Goal: Task Accomplishment & Management: Use online tool/utility

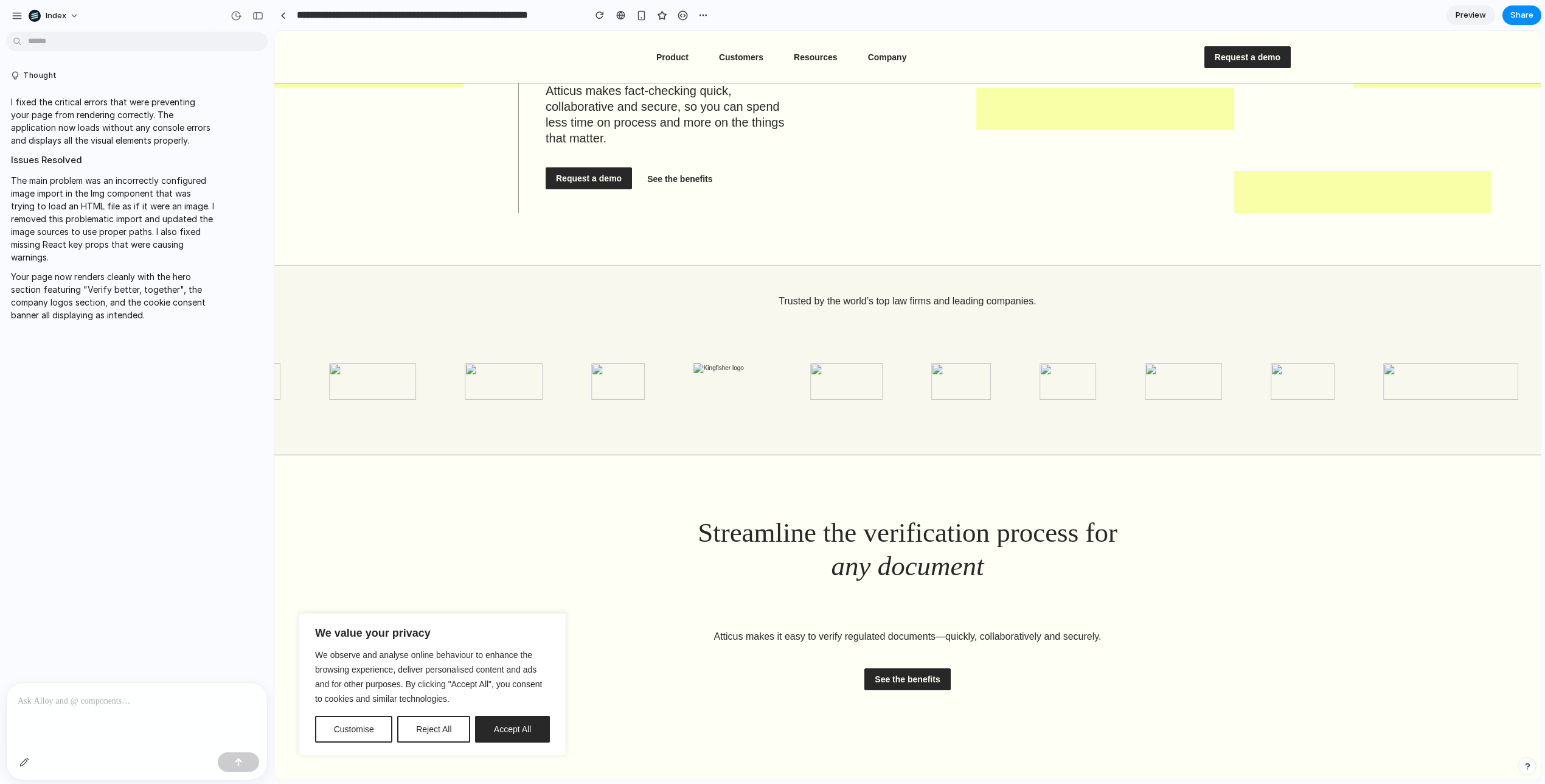
scroll to position [191, 0]
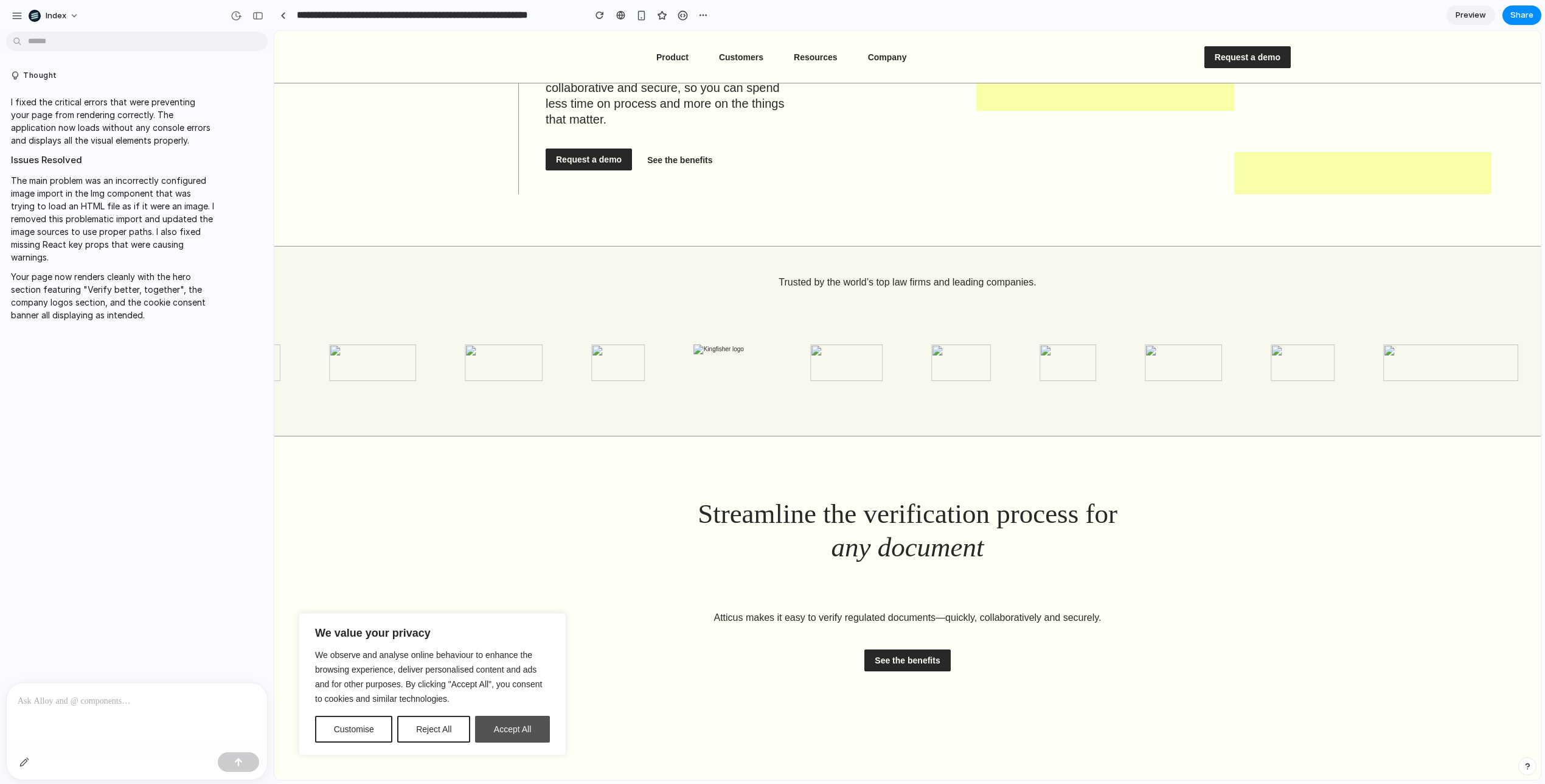
click at [516, 731] on button "Accept All" at bounding box center [513, 729] width 75 height 27
click at [508, 732] on button "Accept All" at bounding box center [513, 729] width 75 height 27
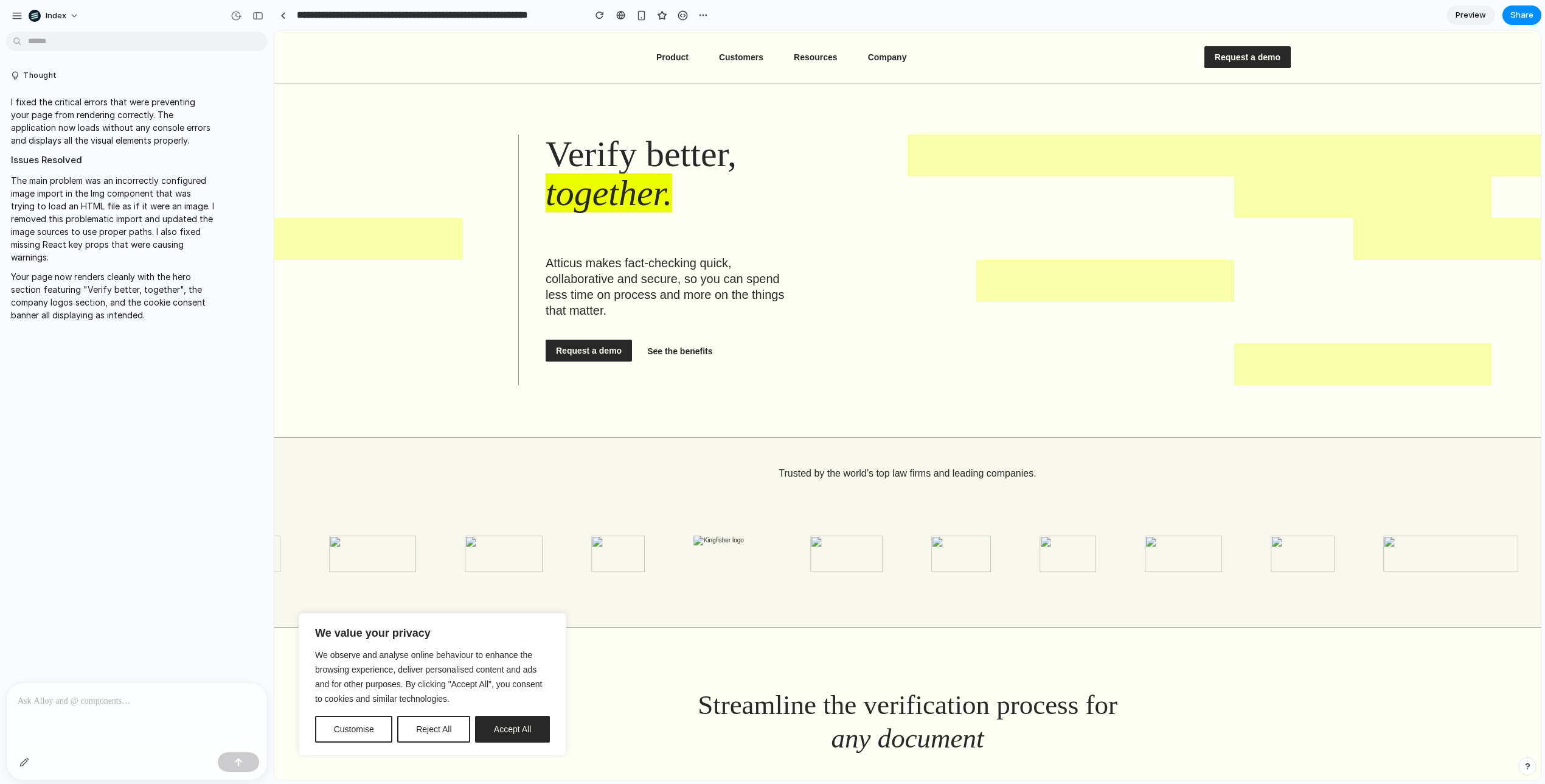
click at [506, 742] on div "We value your privacy We observe and analyse online behaviour to enhance the br…" at bounding box center [433, 684] width 267 height 142
click at [508, 716] on button "Accept All" at bounding box center [513, 729] width 75 height 27
click at [508, 724] on button "Accept All" at bounding box center [513, 729] width 75 height 27
